Goal: Information Seeking & Learning: Check status

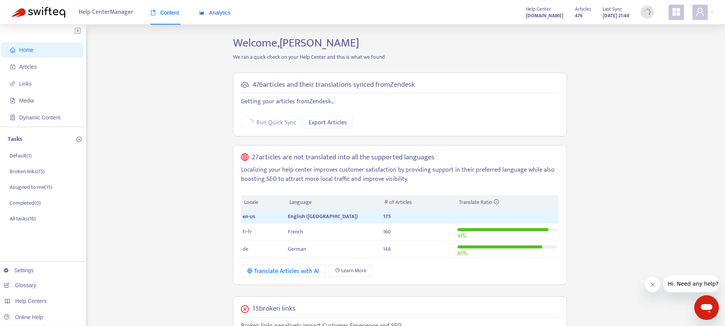
click at [215, 16] on div "Analytics" at bounding box center [214, 12] width 31 height 8
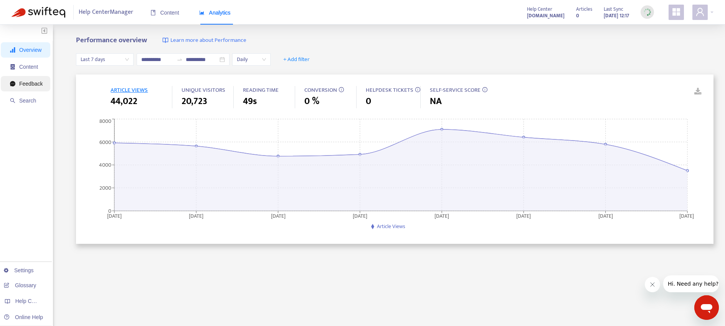
click at [39, 79] on span "Feedback" at bounding box center [26, 83] width 33 height 15
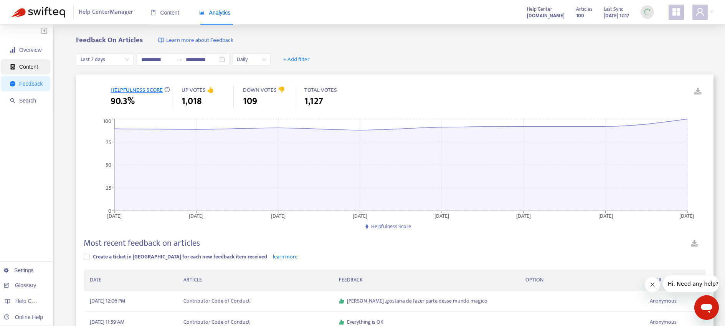
click at [38, 65] on span "Content" at bounding box center [28, 67] width 19 height 6
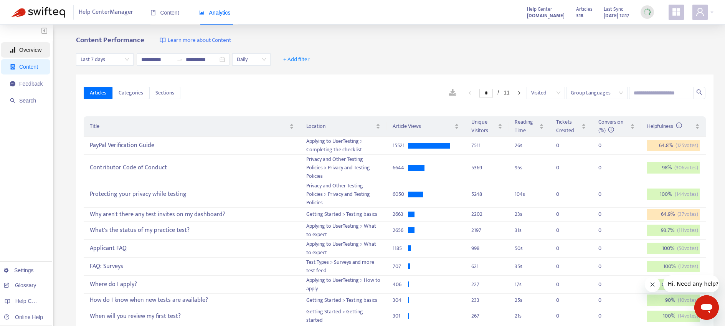
click at [41, 54] on span "Overview" at bounding box center [26, 49] width 33 height 15
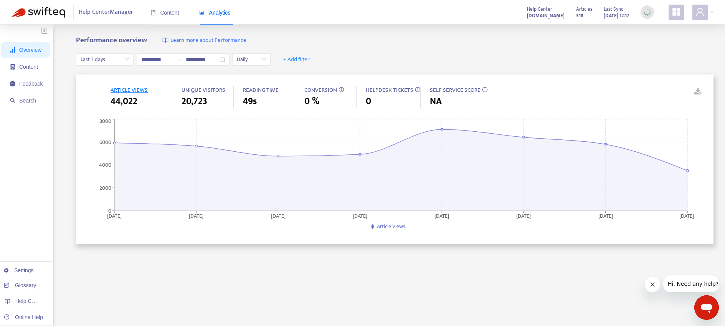
click at [119, 63] on span "Last 7 days" at bounding box center [105, 60] width 48 height 12
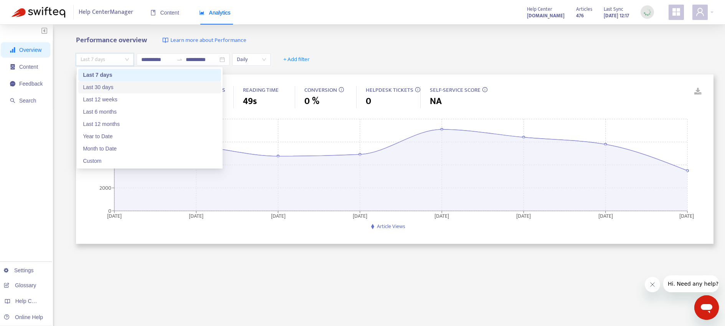
click at [112, 86] on div "Last 30 days" at bounding box center [150, 87] width 134 height 8
type input "**********"
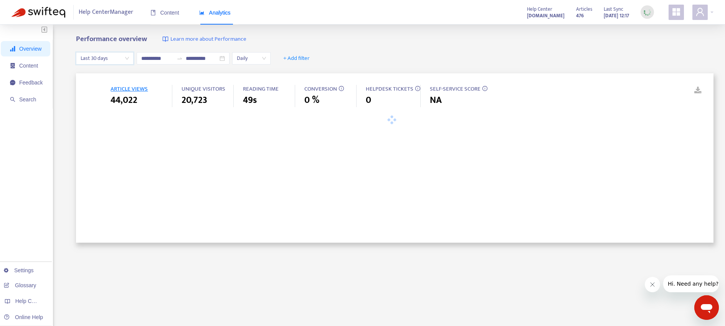
scroll to position [2, 0]
